Goal: Task Accomplishment & Management: Use online tool/utility

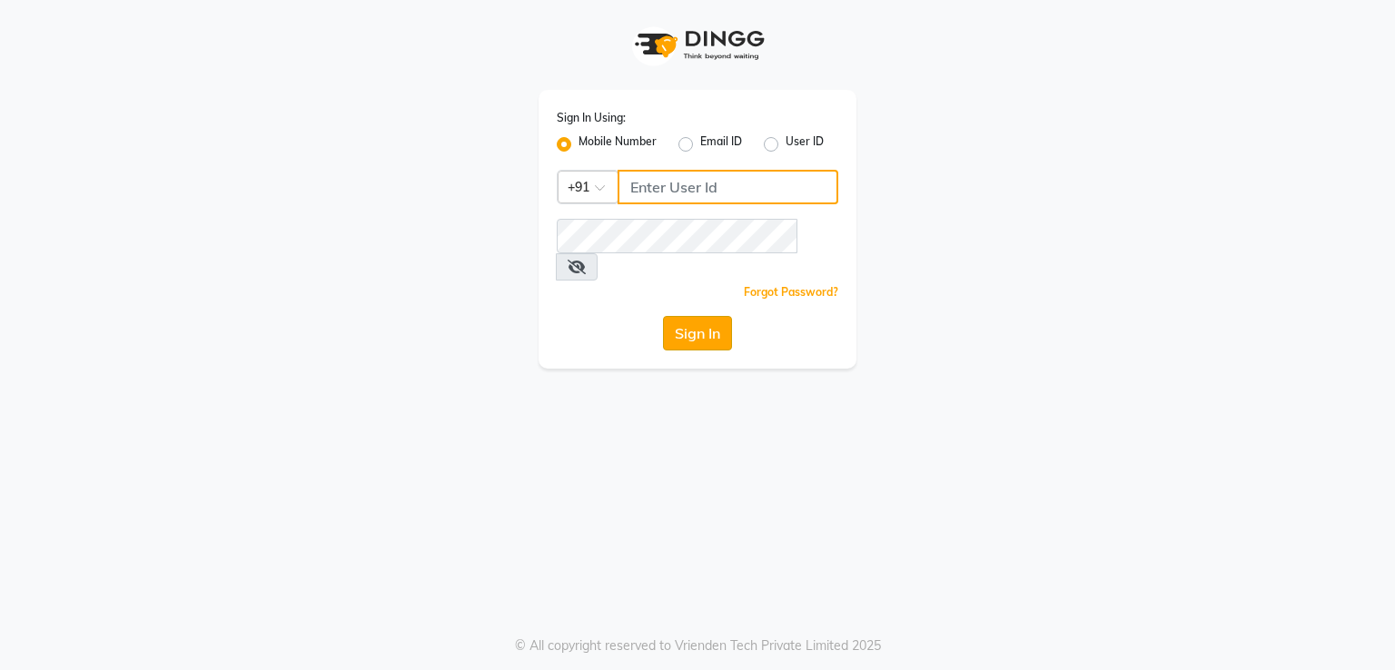
type input "7295029191"
click at [678, 316] on button "Sign In" at bounding box center [697, 333] width 69 height 35
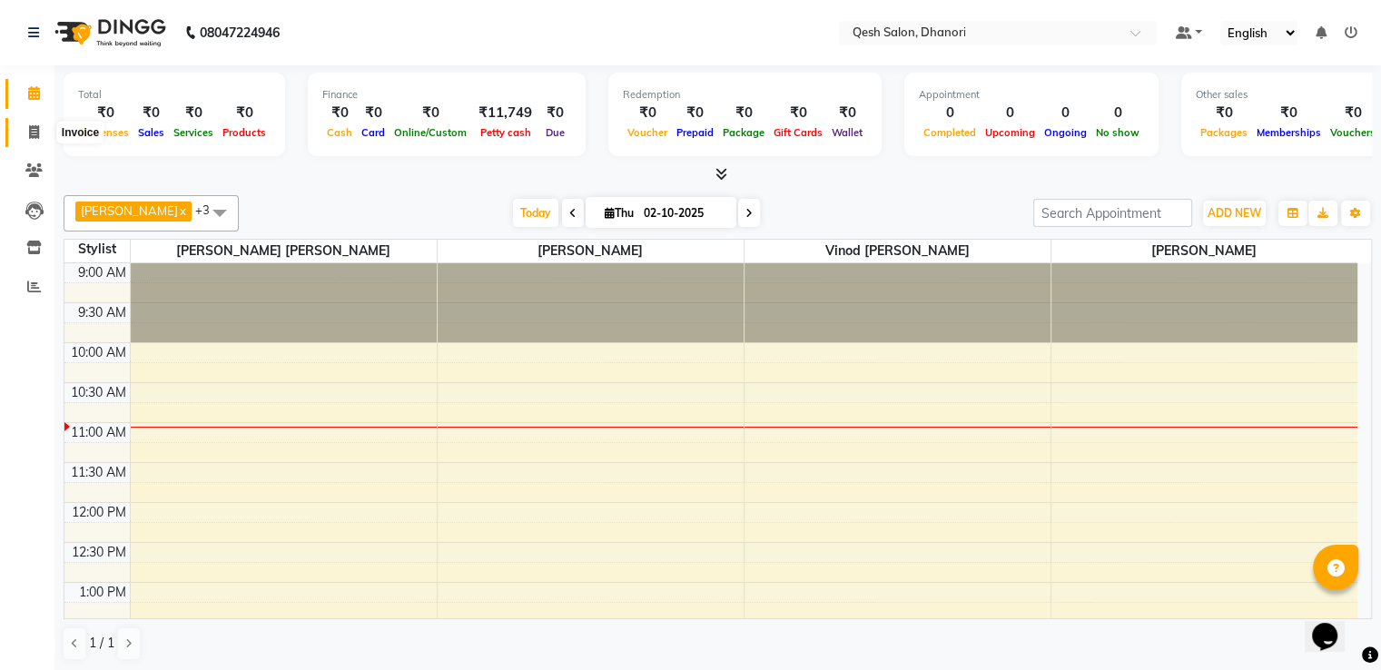
click at [34, 128] on icon at bounding box center [34, 132] width 10 height 14
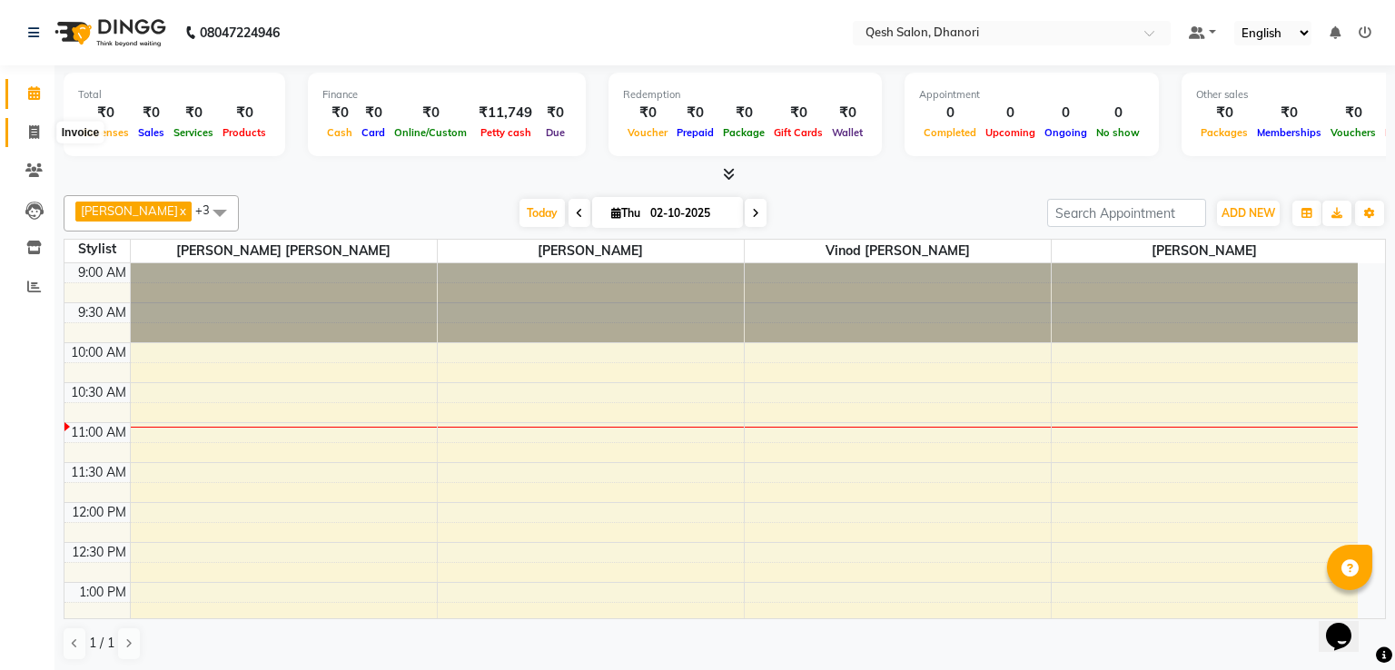
select select "service"
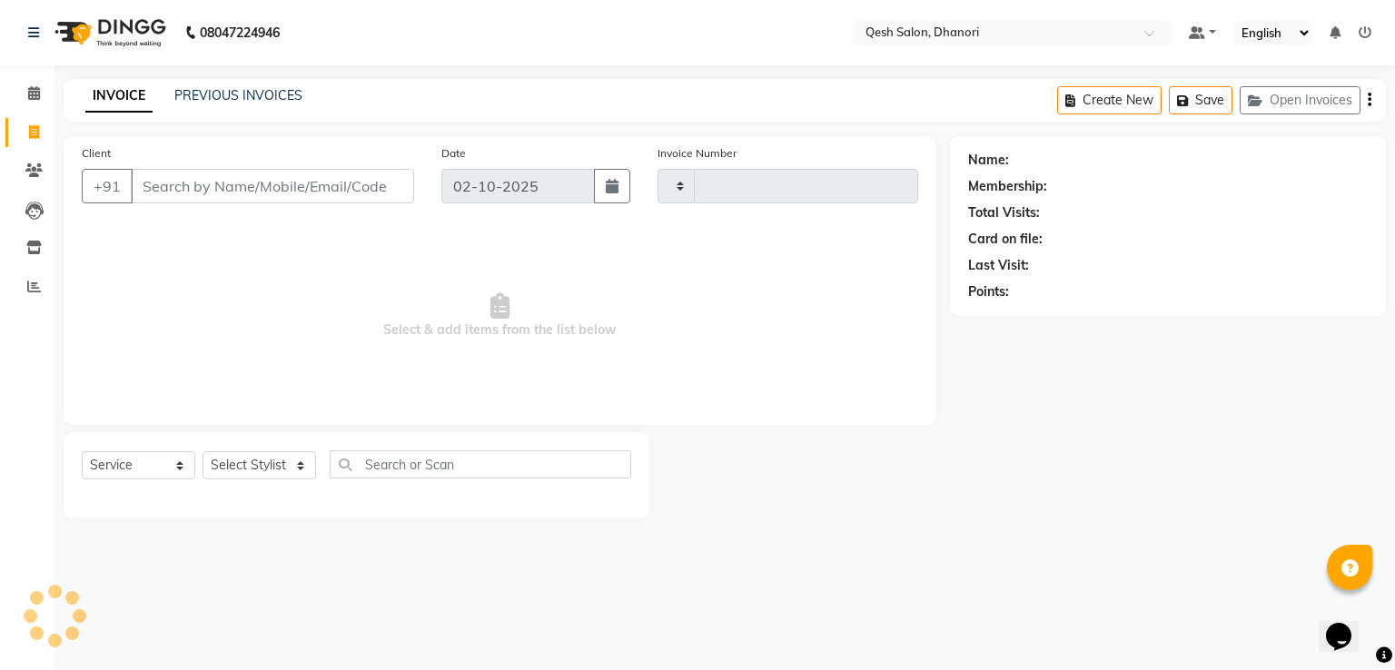
type input "0833"
select select "7641"
click at [162, 190] on input "Client" at bounding box center [272, 186] width 283 height 35
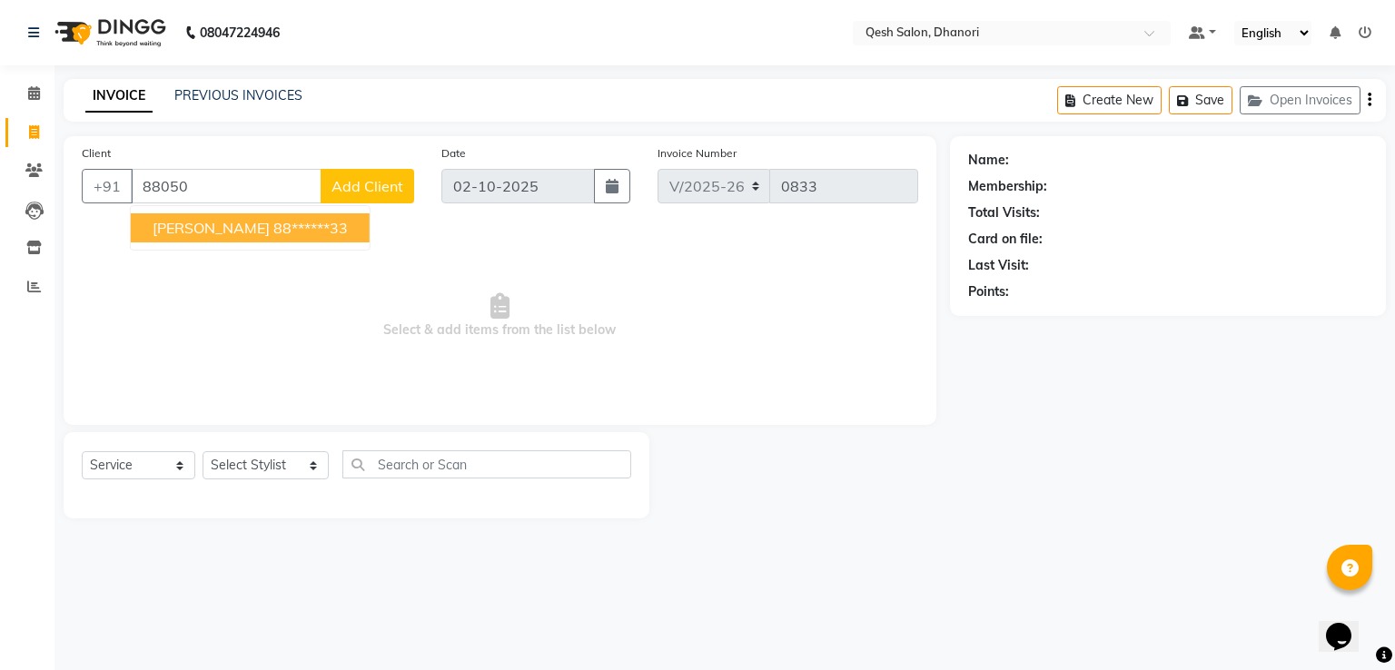
click at [191, 223] on span "[PERSON_NAME]" at bounding box center [211, 228] width 117 height 18
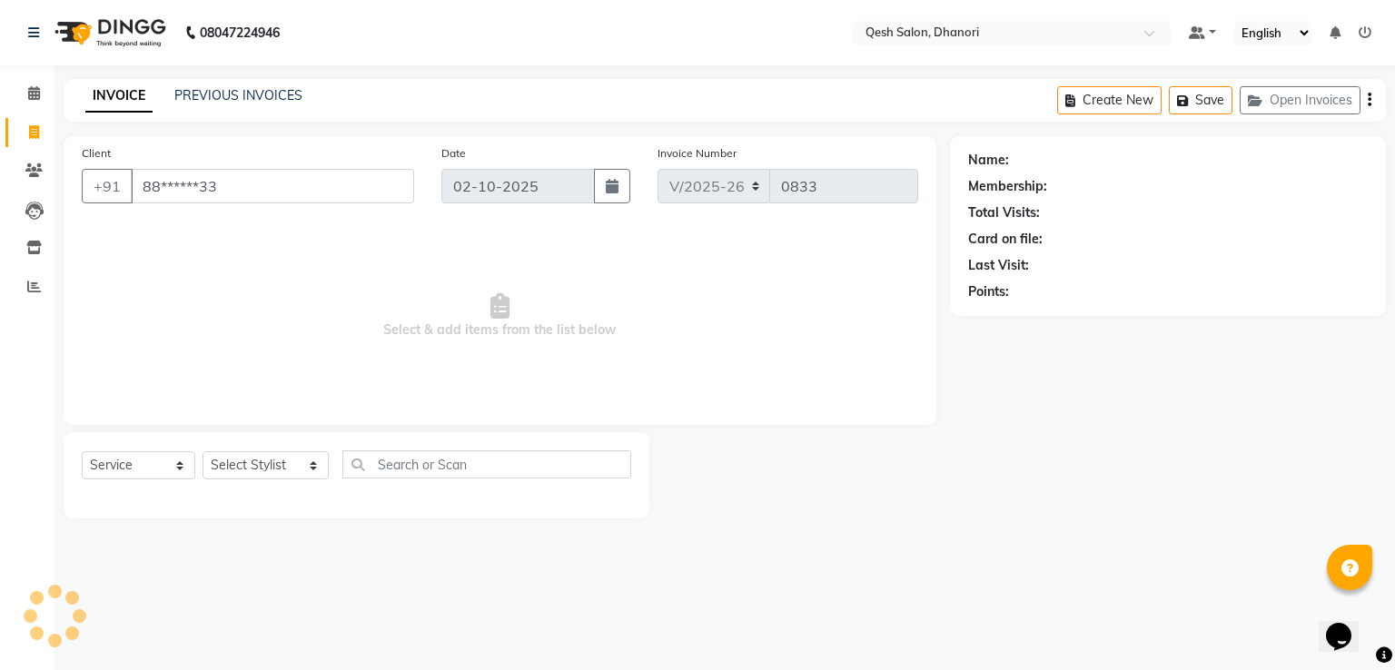
type input "88******33"
select select "1: Object"
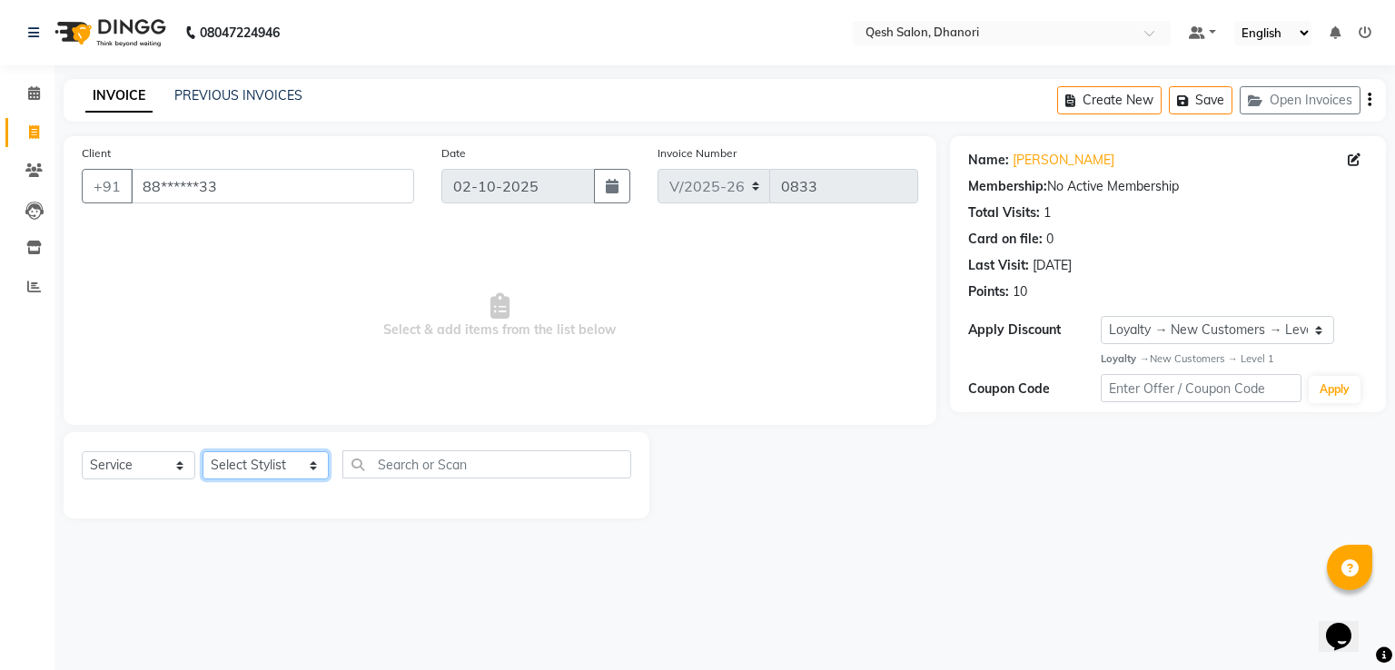
click at [260, 466] on select "Select Stylist [PERSON_NAME] [PERSON_NAME] [PERSON_NAME] [PERSON_NAME] [PERSON_…" at bounding box center [266, 465] width 126 height 28
select select "77018"
click at [203, 452] on select "Select Stylist [PERSON_NAME] [PERSON_NAME] [PERSON_NAME] [PERSON_NAME] [PERSON_…" at bounding box center [266, 465] width 126 height 28
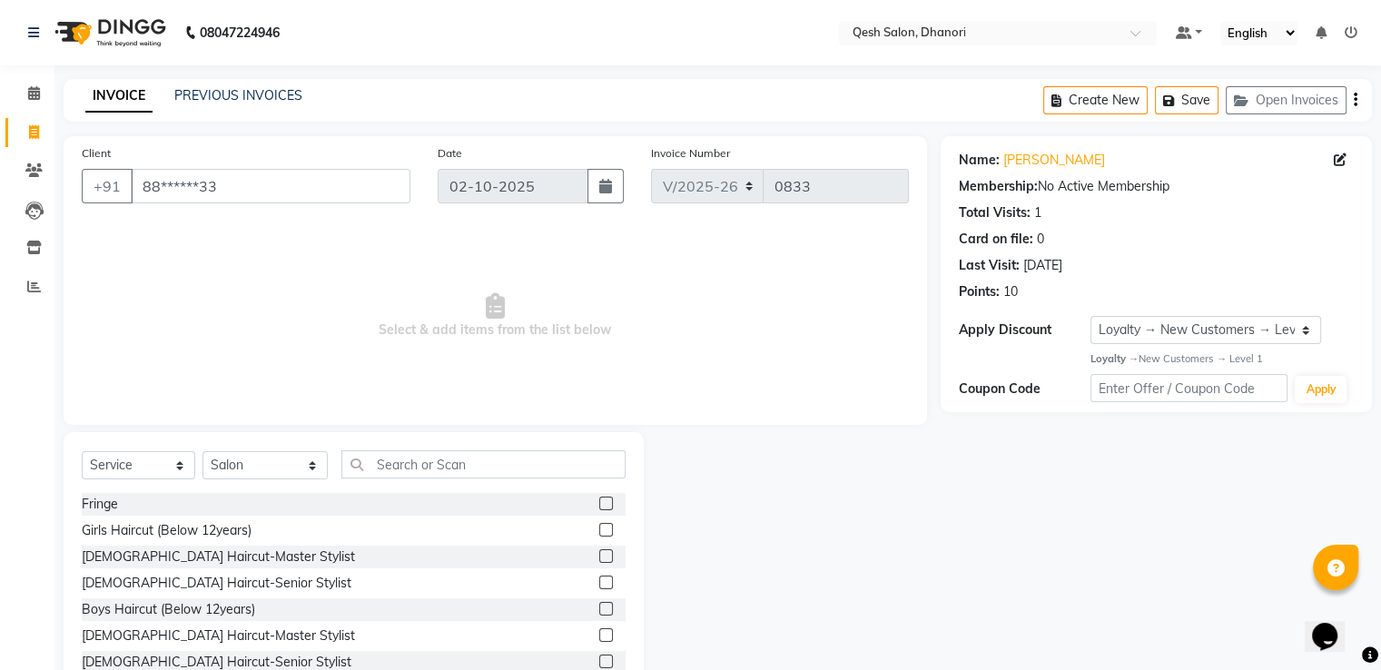
click at [599, 636] on label at bounding box center [606, 635] width 14 height 14
click at [599, 636] on input "checkbox" at bounding box center [605, 636] width 12 height 12
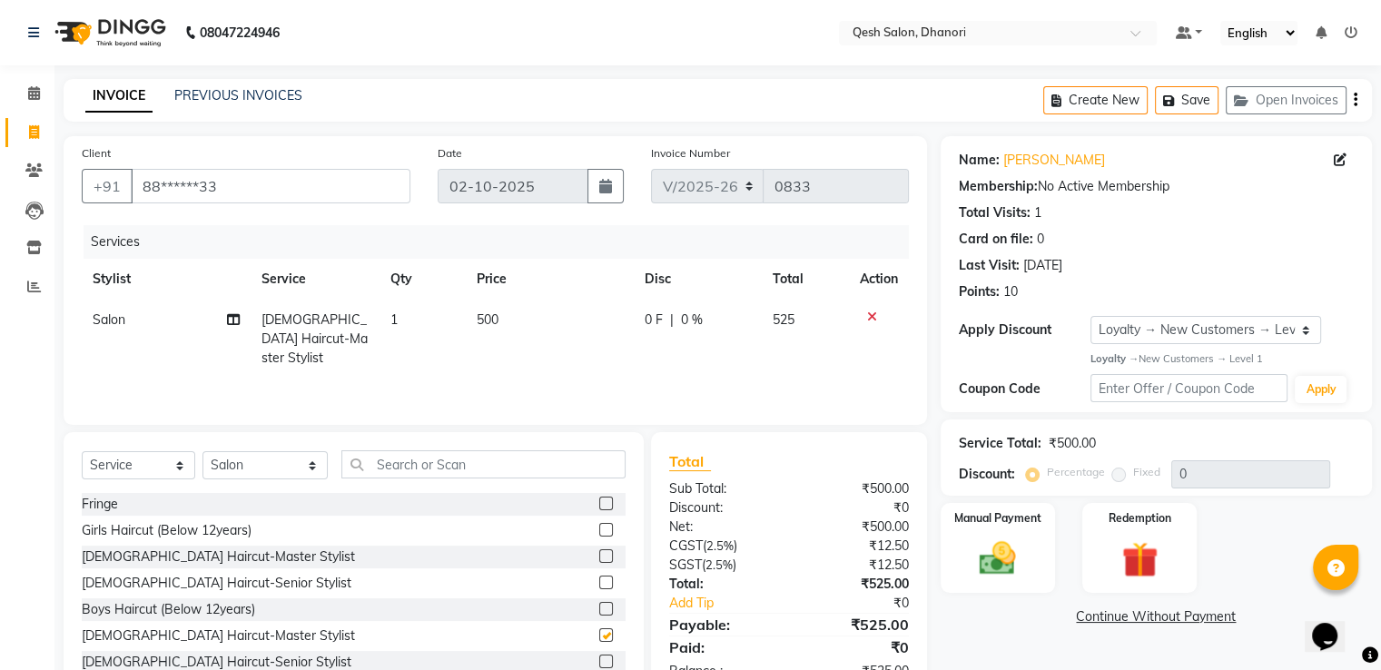
checkbox input "false"
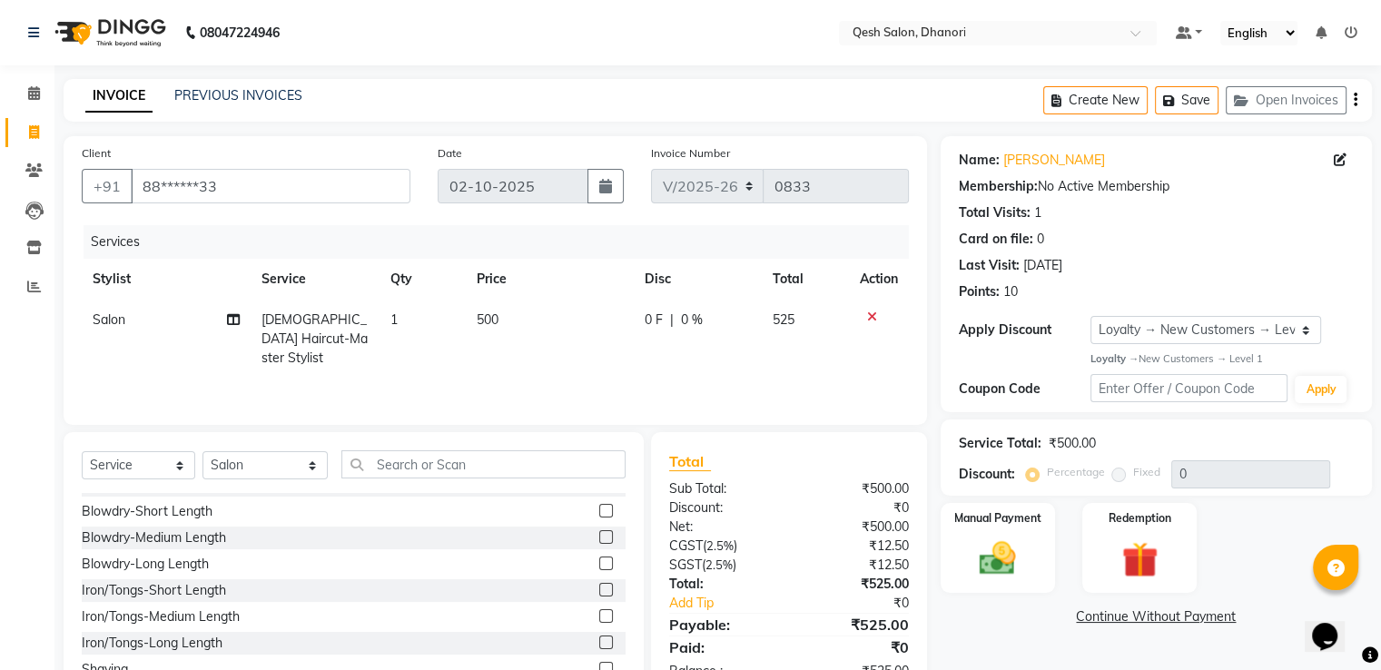
scroll to position [272, 0]
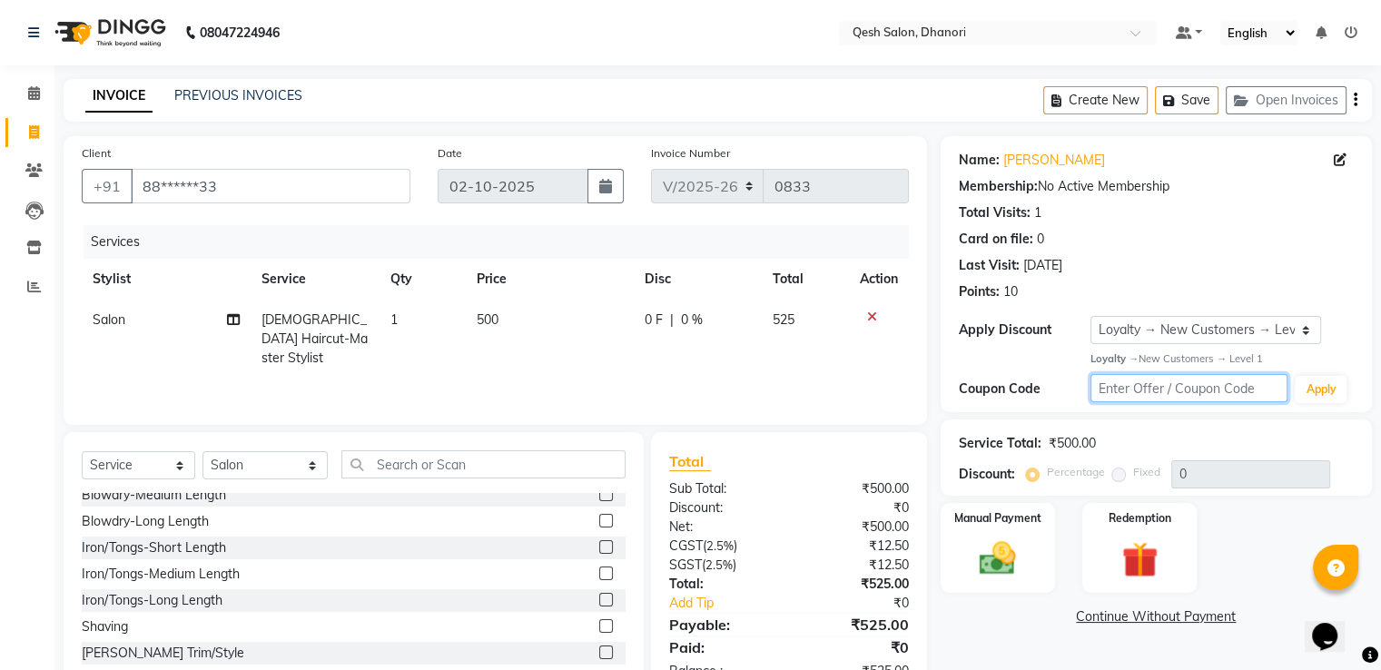
click at [1148, 398] on input "text" at bounding box center [1190, 388] width 198 height 28
type input "f"
type input "FAMILY50"
click at [1317, 385] on button "Apply" at bounding box center [1321, 389] width 52 height 27
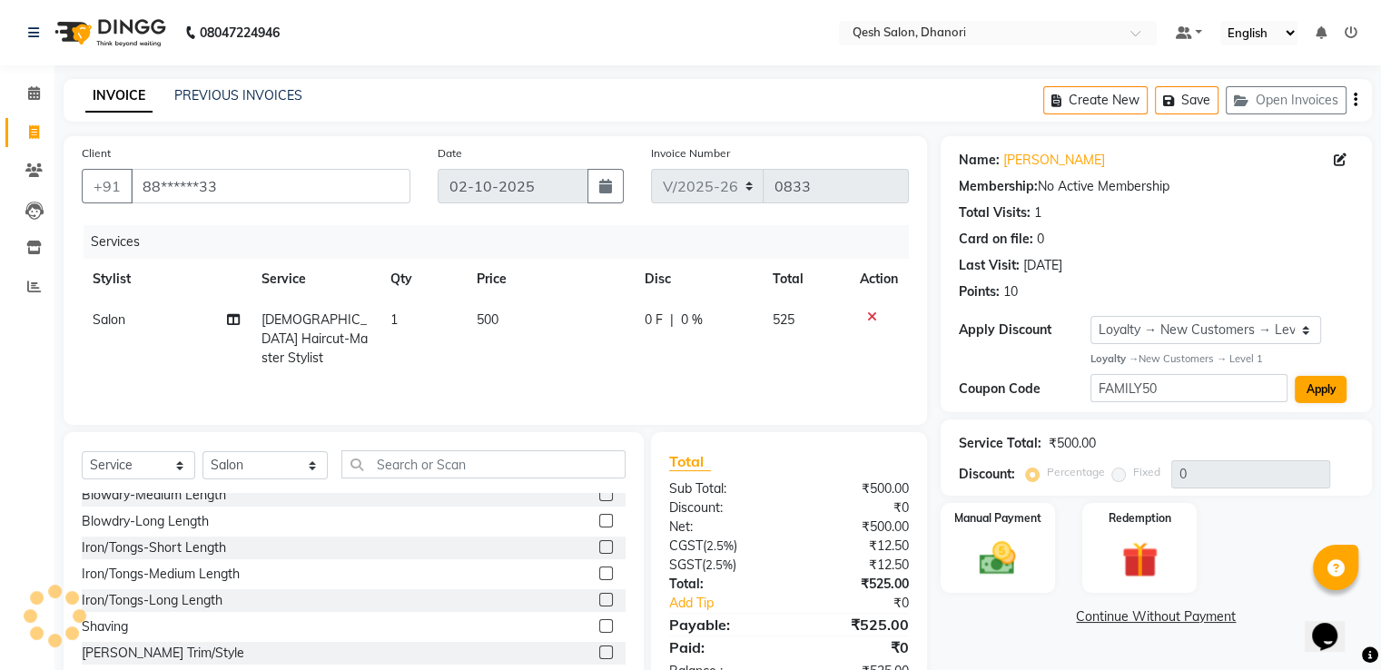
select select "0:"
type input "50"
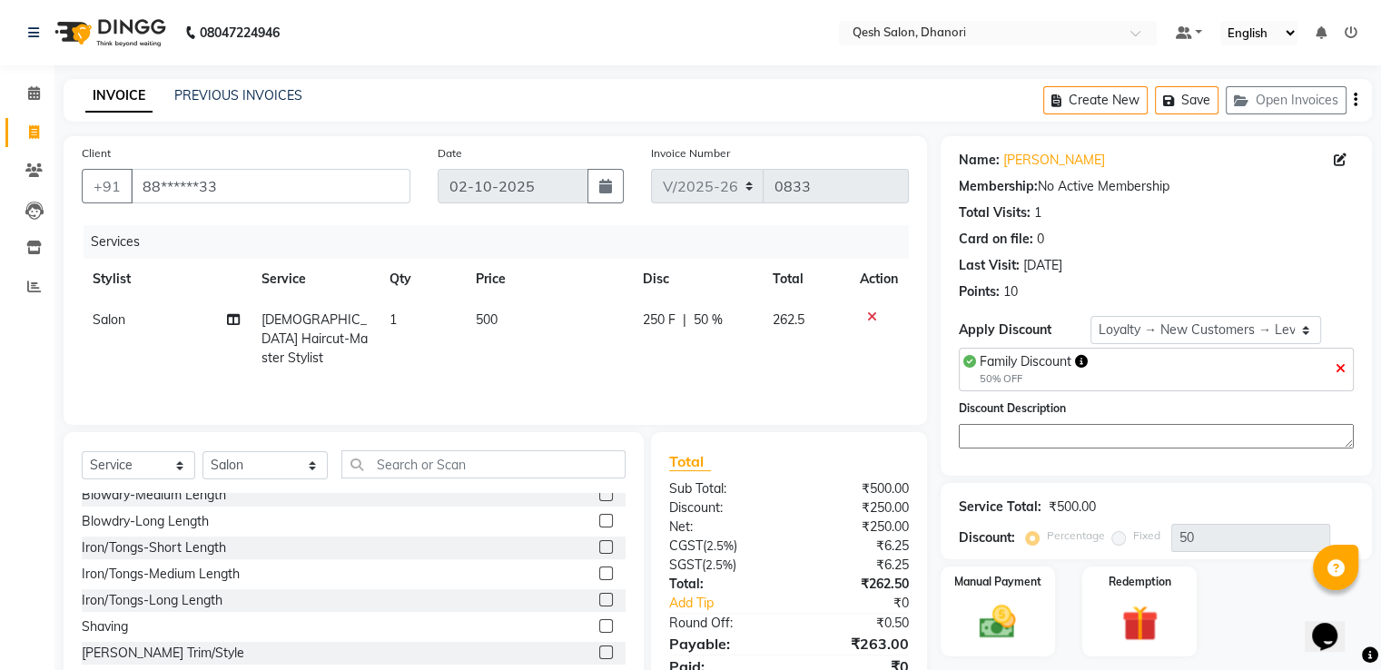
scroll to position [76, 0]
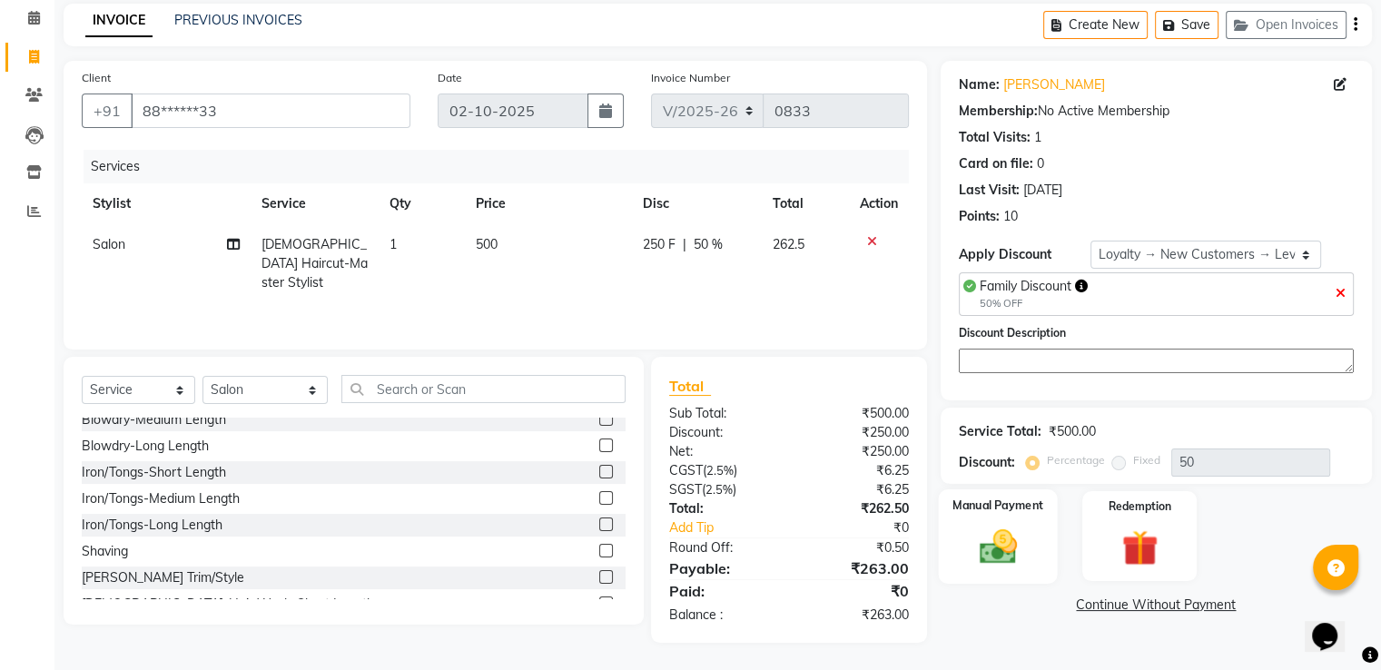
click at [999, 519] on div "Manual Payment" at bounding box center [997, 537] width 119 height 94
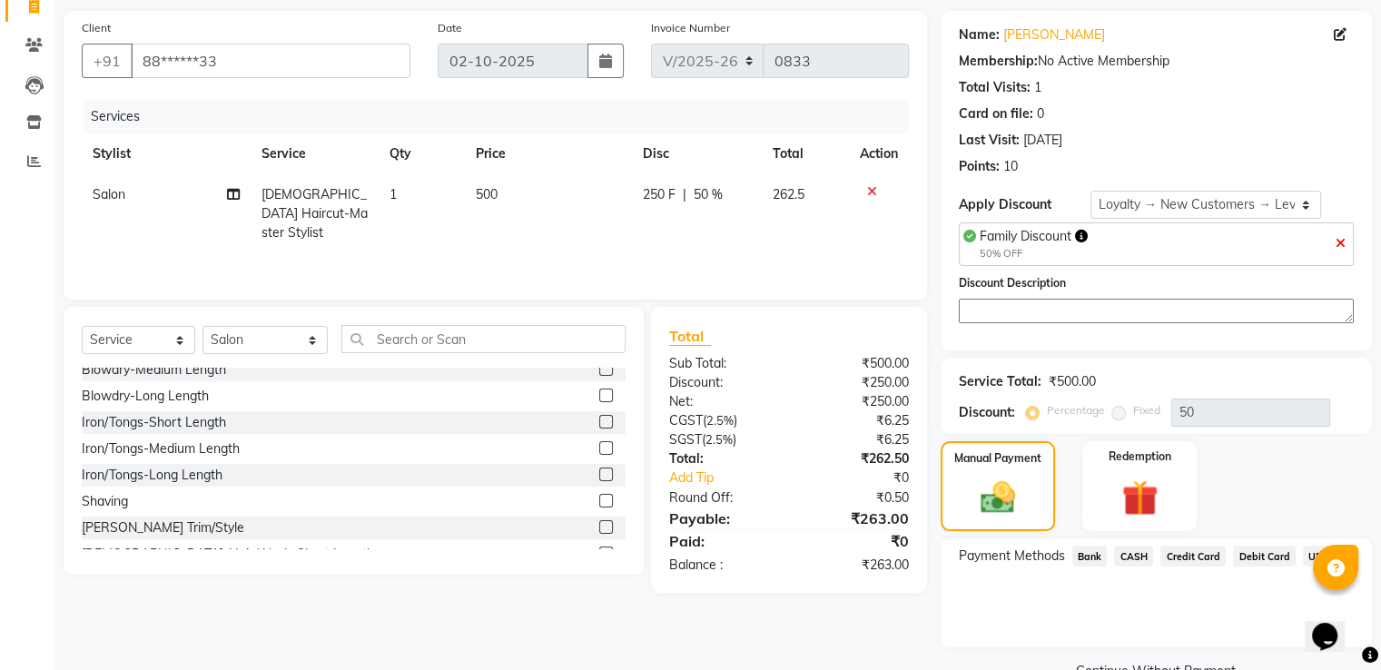
scroll to position [167, 0]
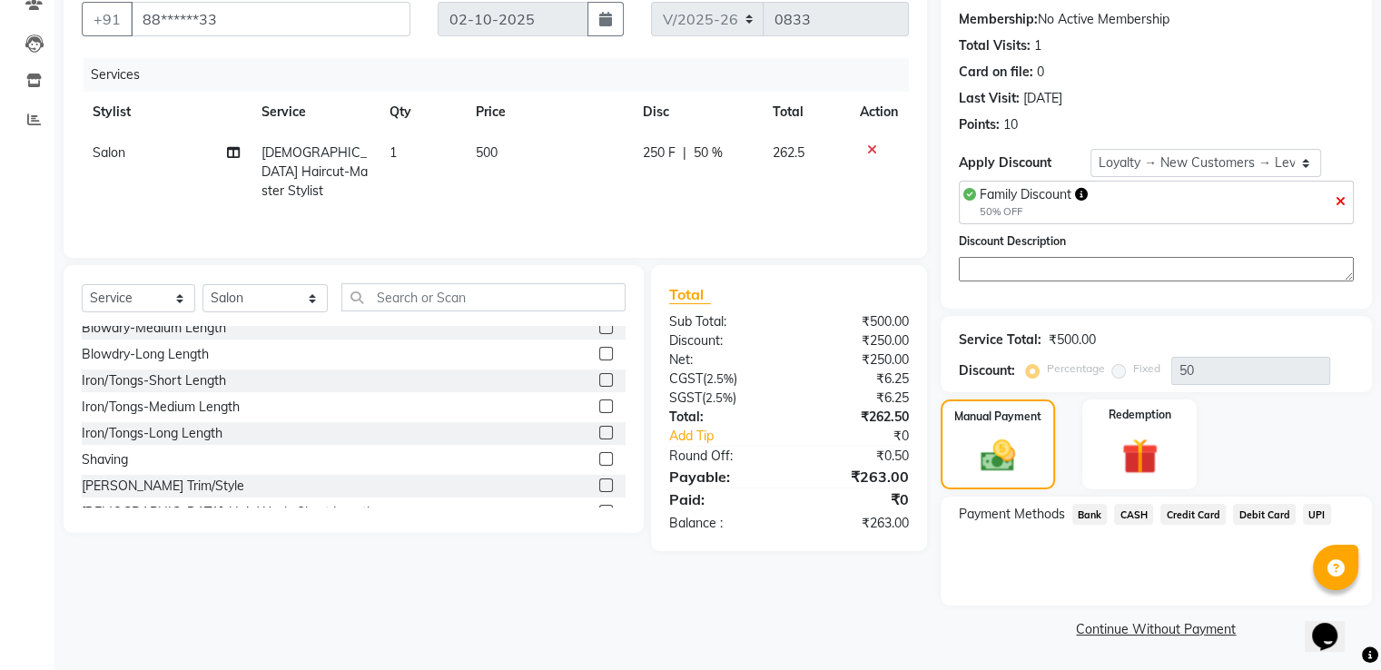
click at [1316, 513] on span "UPI" at bounding box center [1317, 514] width 28 height 21
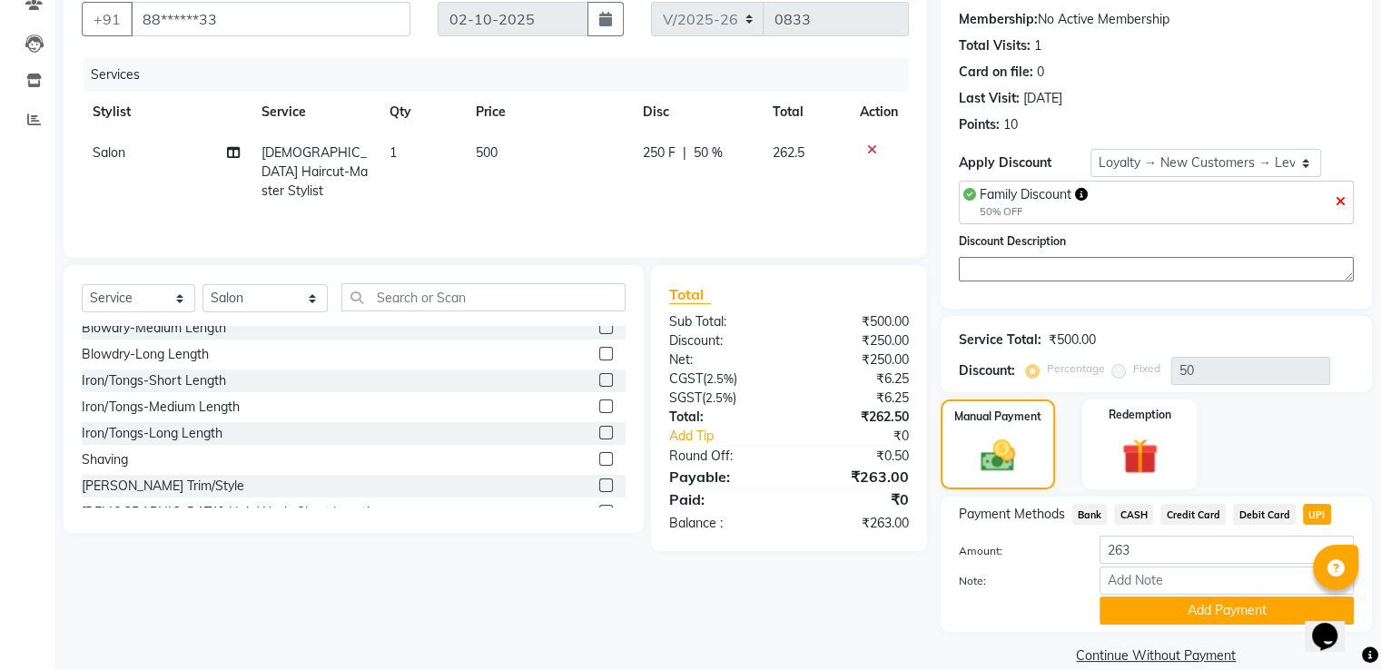
scroll to position [194, 0]
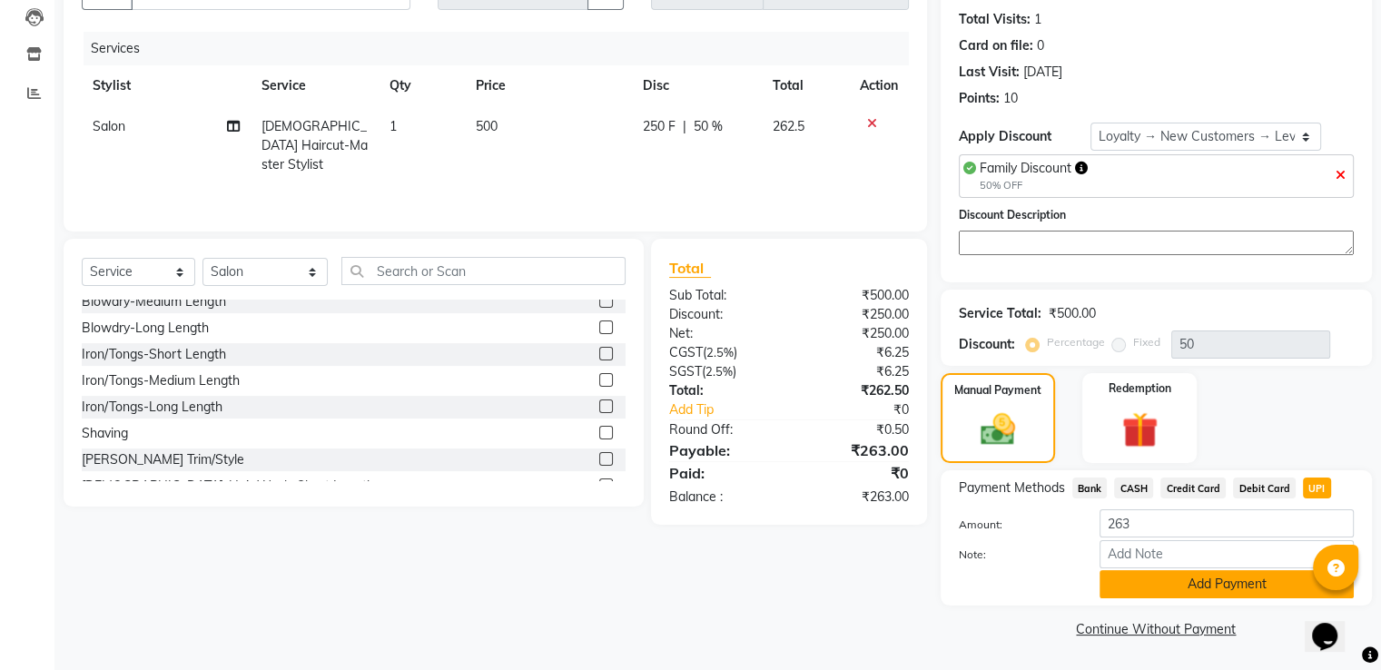
click at [1222, 583] on button "Add Payment" at bounding box center [1227, 584] width 254 height 28
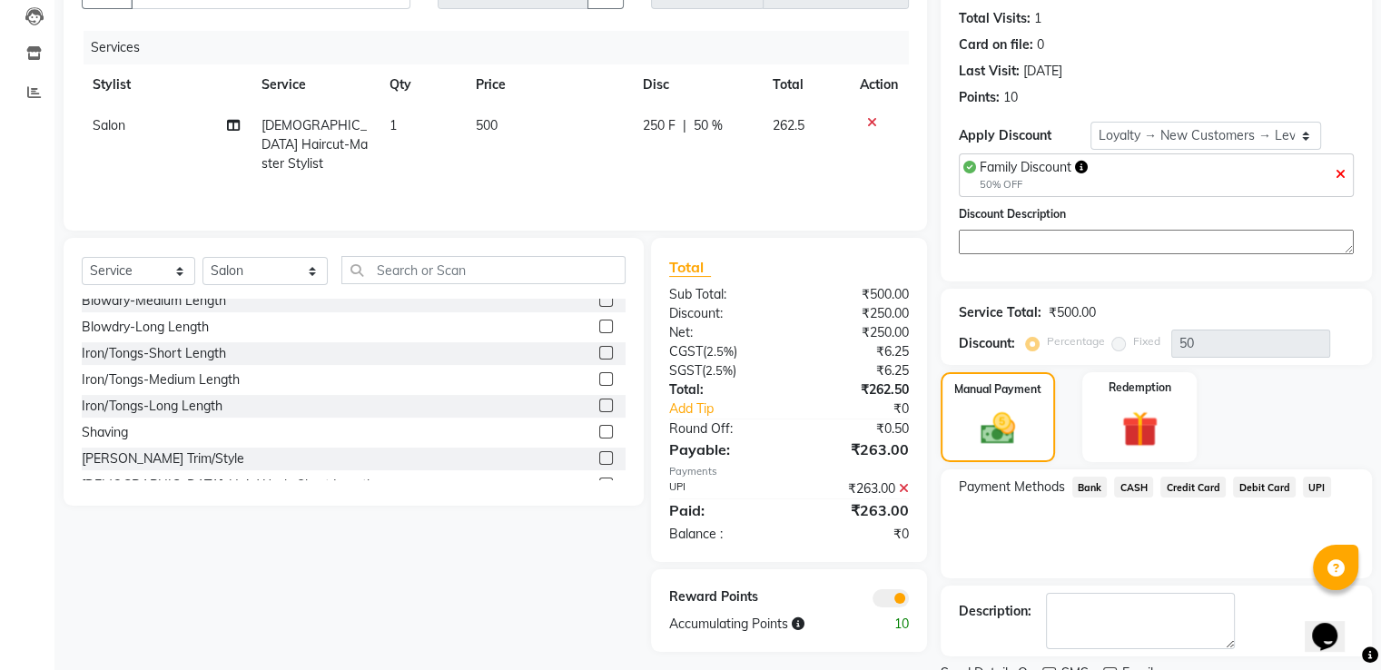
scroll to position [269, 0]
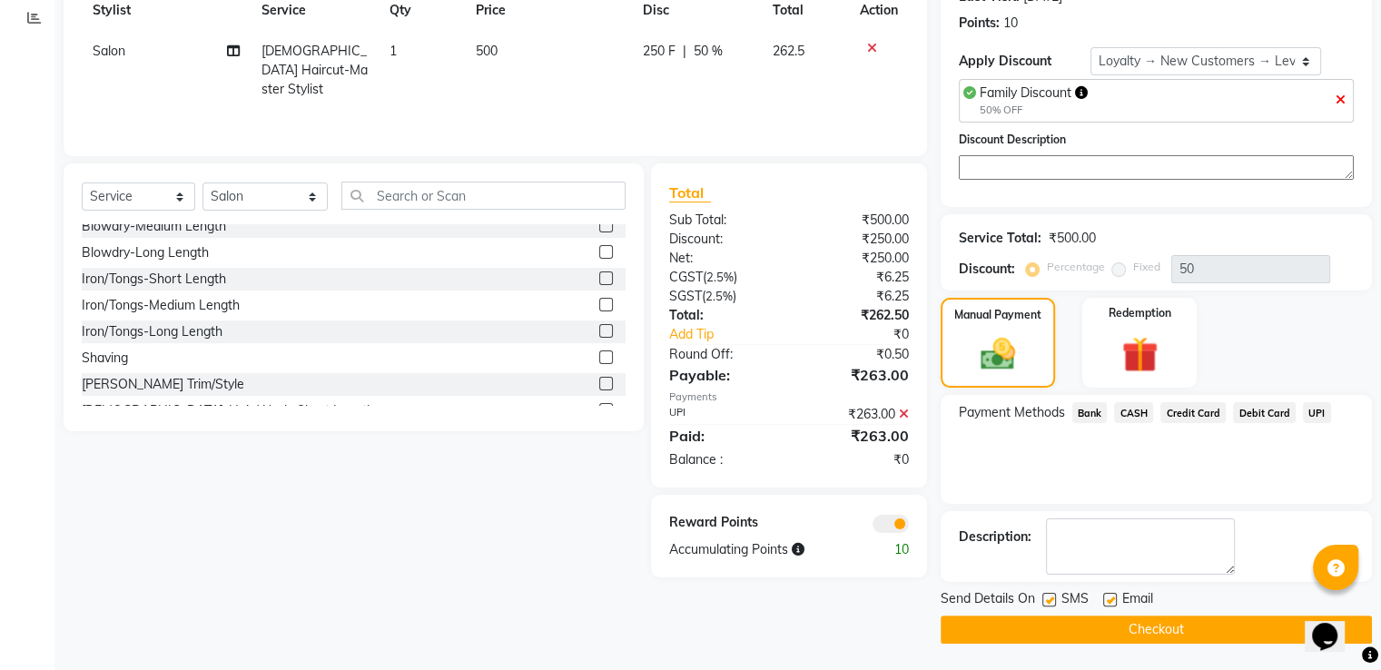
click at [1197, 630] on button "Checkout" at bounding box center [1156, 630] width 431 height 28
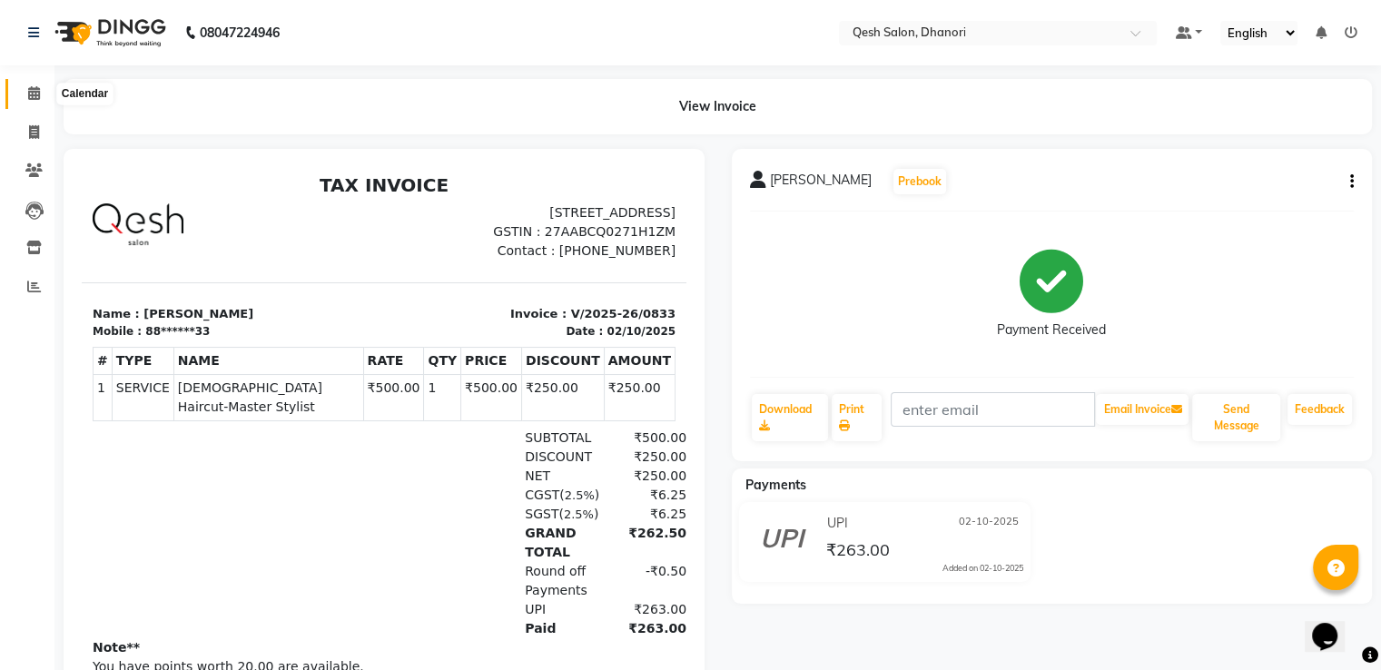
click at [33, 99] on icon at bounding box center [34, 93] width 12 height 14
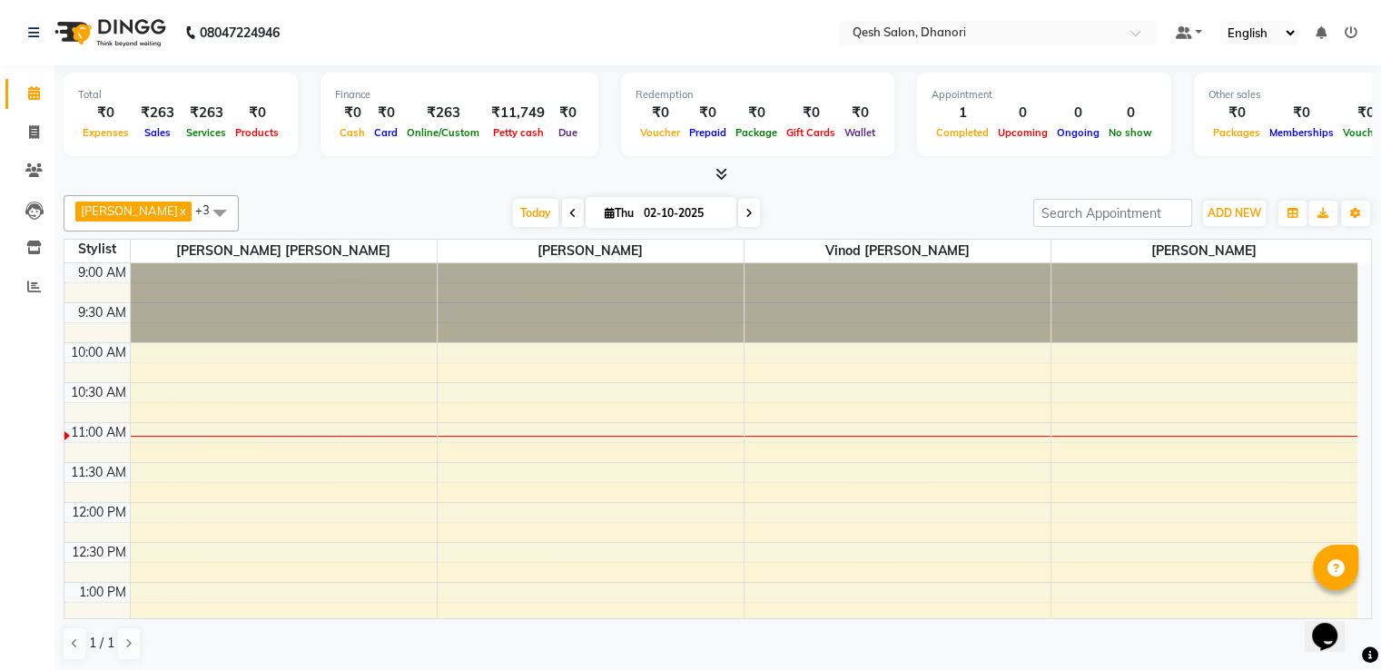
scroll to position [1, 0]
